Goal: Information Seeking & Learning: Learn about a topic

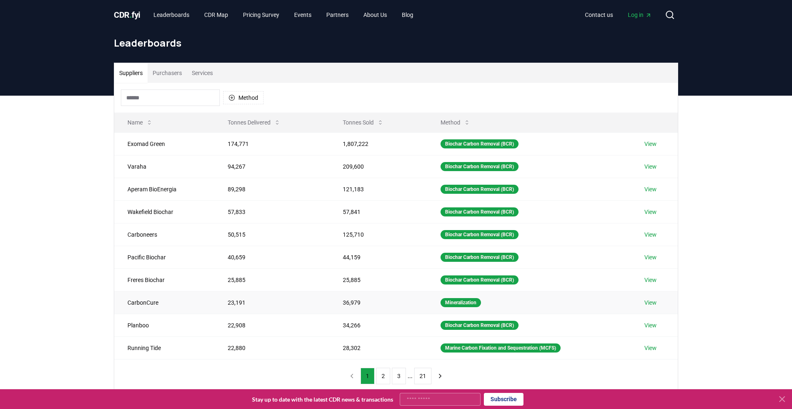
scroll to position [7, 0]
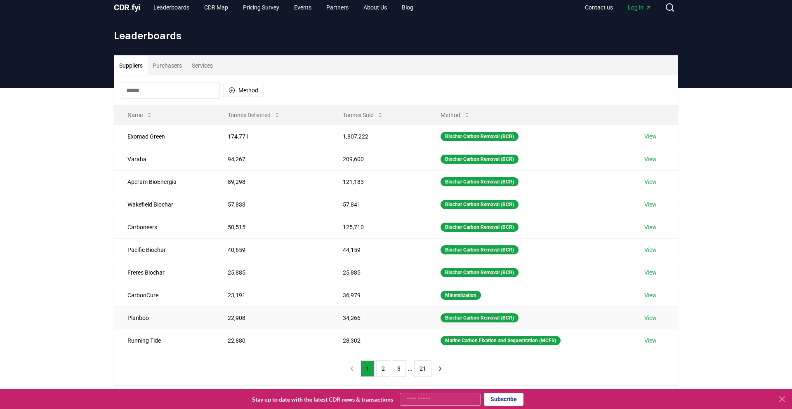
click at [140, 317] on td "Planboo" at bounding box center [164, 318] width 100 height 23
click at [650, 316] on link "View" at bounding box center [651, 318] width 12 height 8
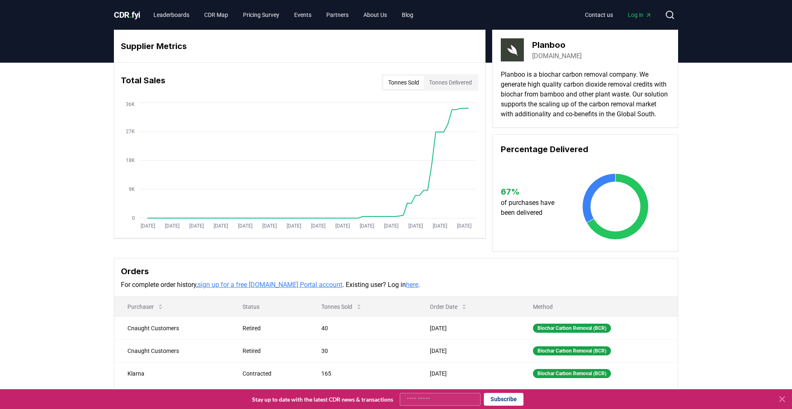
click at [555, 57] on link "[DOMAIN_NAME]" at bounding box center [557, 56] width 50 height 10
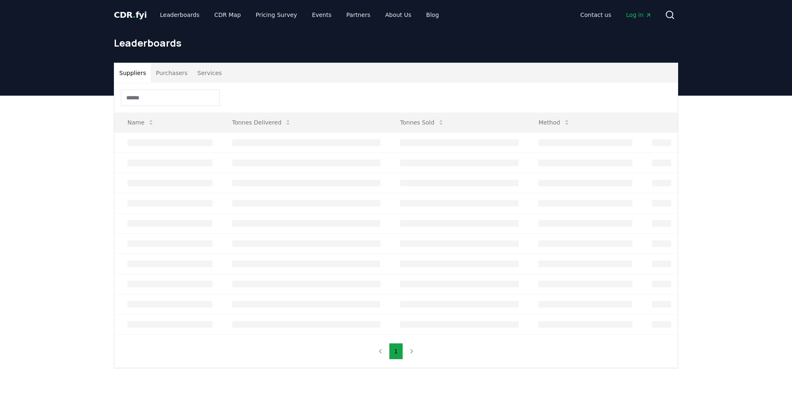
scroll to position [7, 0]
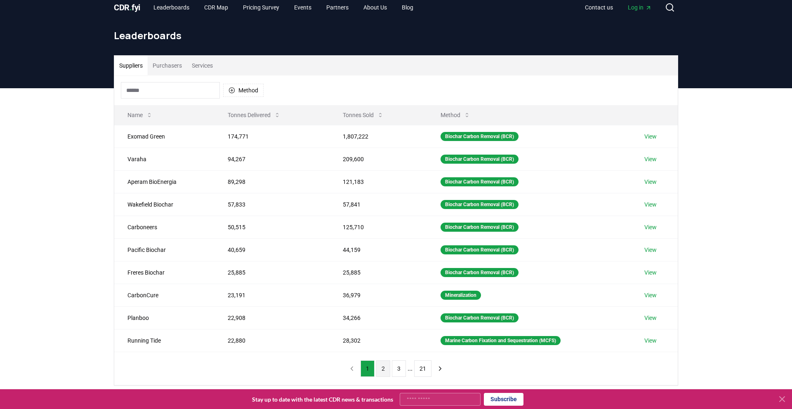
click at [384, 371] on button "2" at bounding box center [383, 369] width 14 height 17
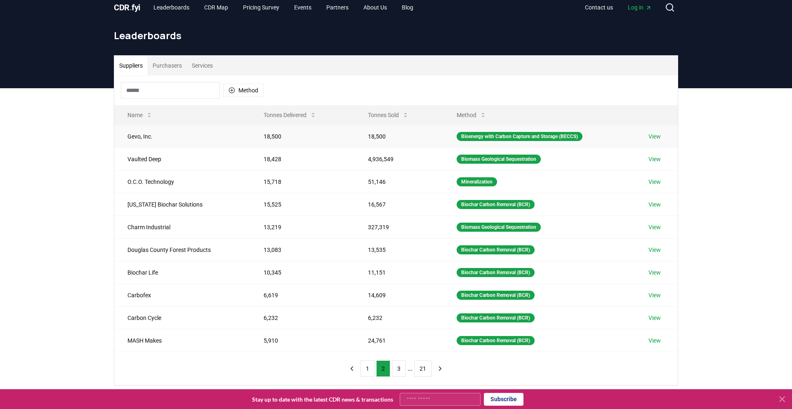
click at [136, 140] on td "Gevo, Inc." at bounding box center [182, 136] width 136 height 23
click at [653, 206] on link "View" at bounding box center [655, 205] width 12 height 8
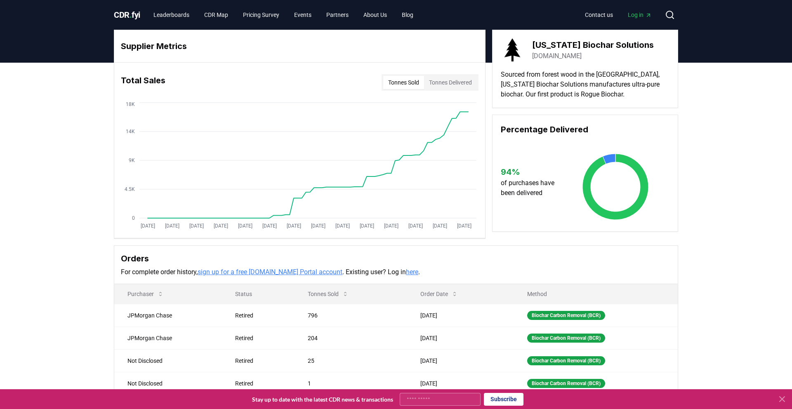
click at [556, 56] on link "chardirect.com" at bounding box center [557, 56] width 50 height 10
